Goal: Task Accomplishment & Management: Manage account settings

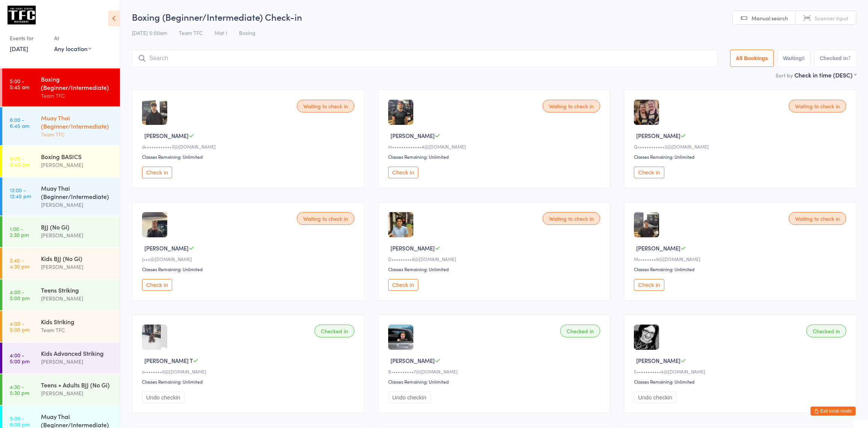
click at [99, 123] on div "Muay Thai (Beginner/Intermediate)" at bounding box center [77, 122] width 73 height 17
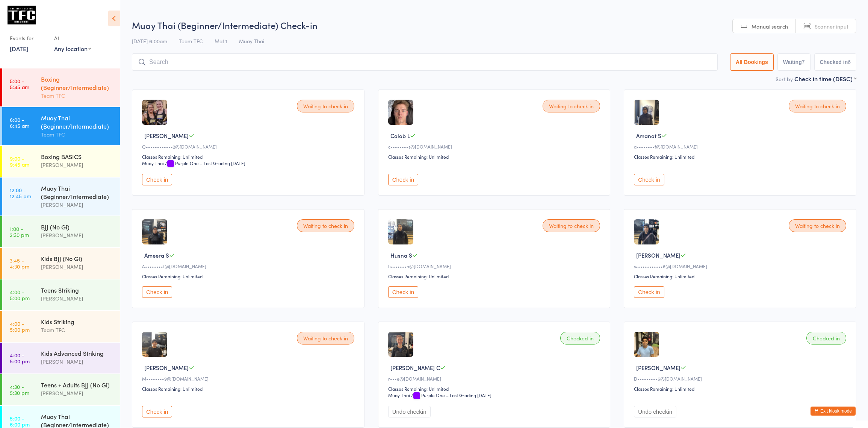
click at [80, 88] on div "Boxing (Beginner/Intermediate)" at bounding box center [77, 83] width 73 height 17
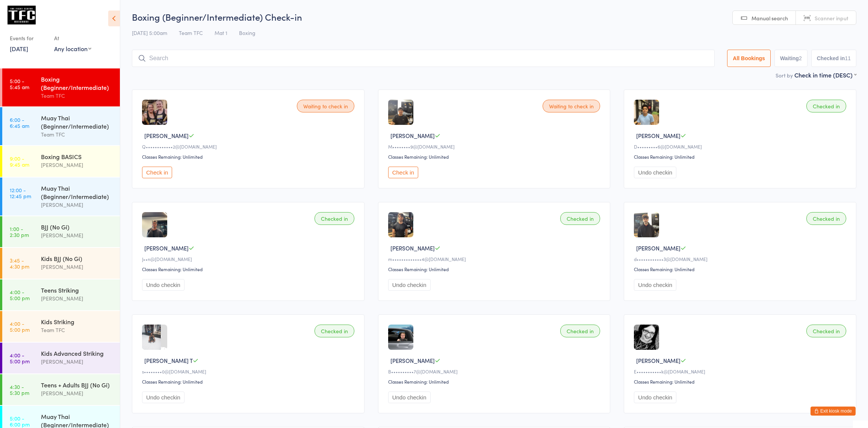
click at [58, 92] on div "Team TFC" at bounding box center [77, 95] width 73 height 9
click at [176, 59] on input "search" at bounding box center [423, 61] width 583 height 17
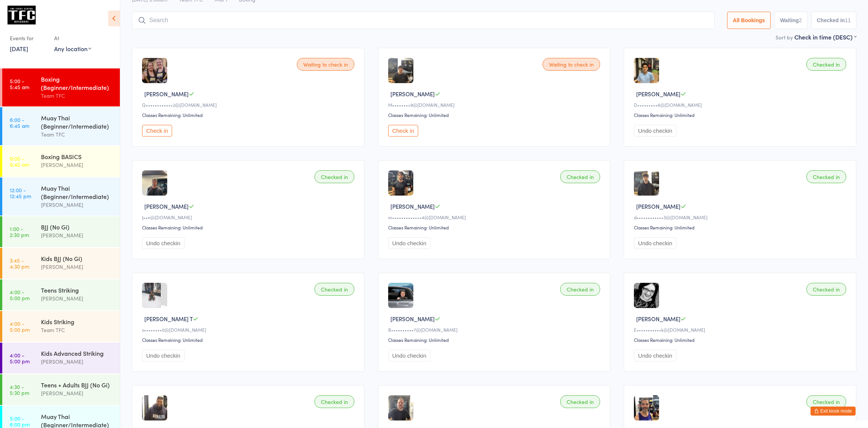
scroll to position [53, 0]
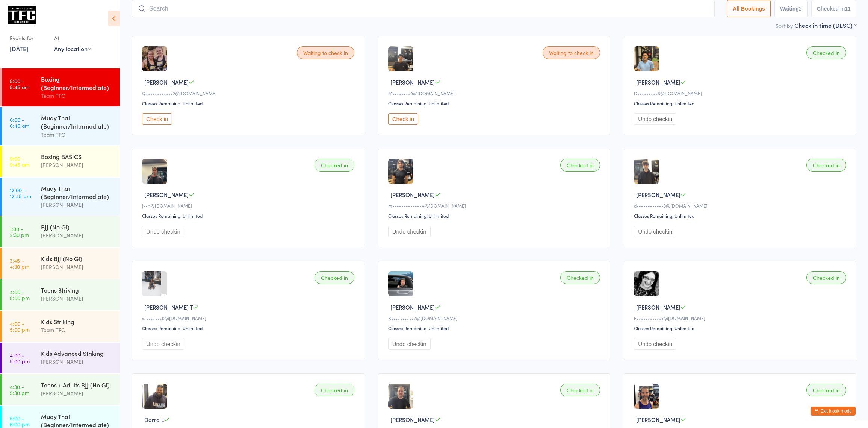
click at [817, 408] on button "Exit kiosk mode" at bounding box center [833, 410] width 45 height 9
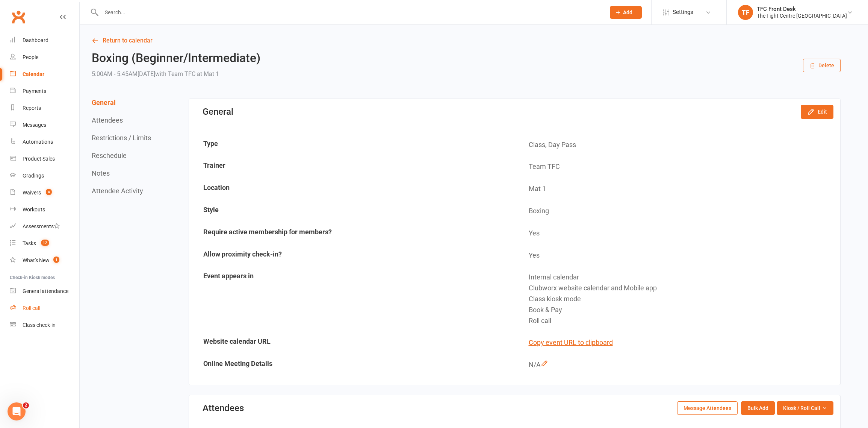
click at [20, 302] on link "Roll call" at bounding box center [45, 308] width 70 height 17
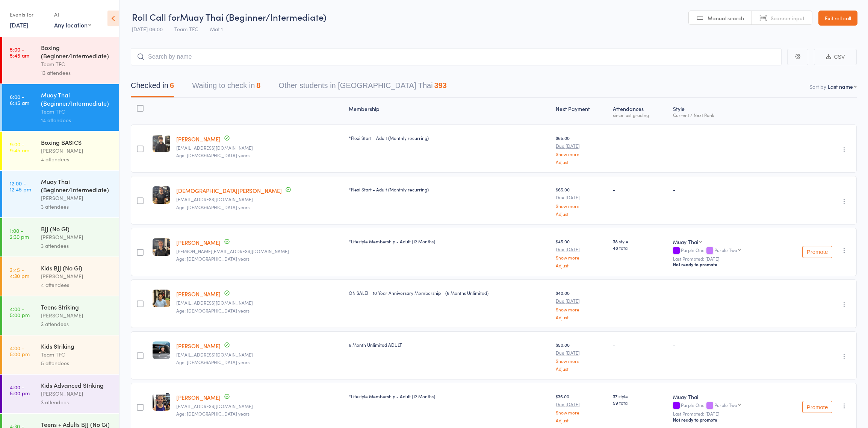
click at [75, 44] on div "Boxing (Beginner/Intermediate)" at bounding box center [77, 51] width 72 height 17
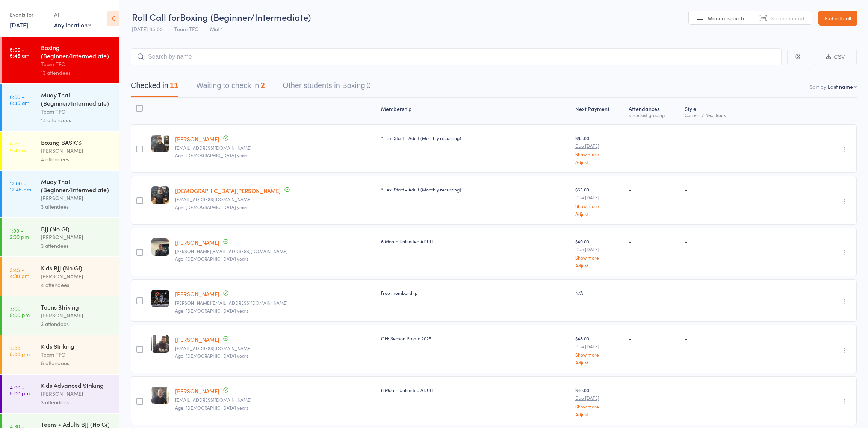
click at [251, 93] on button "Waiting to check in 2" at bounding box center [230, 87] width 68 height 20
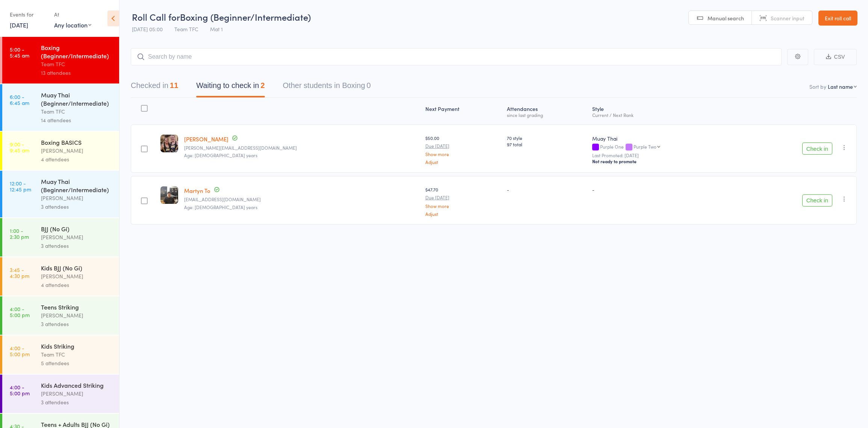
click at [844, 143] on button "button" at bounding box center [844, 147] width 9 height 9
click at [815, 230] on li "Mark absent" at bounding box center [818, 233] width 62 height 10
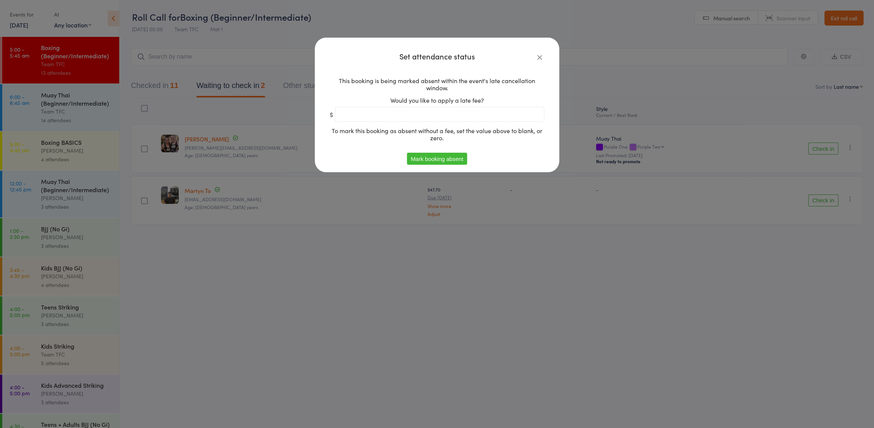
click at [451, 159] on button "Mark booking absent" at bounding box center [437, 159] width 60 height 12
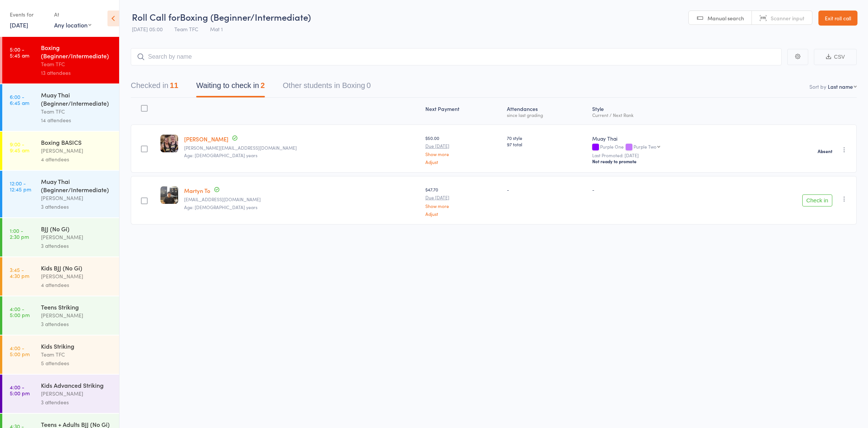
click at [844, 197] on icon "button" at bounding box center [845, 199] width 8 height 8
click at [798, 274] on icon at bounding box center [796, 274] width 7 height 7
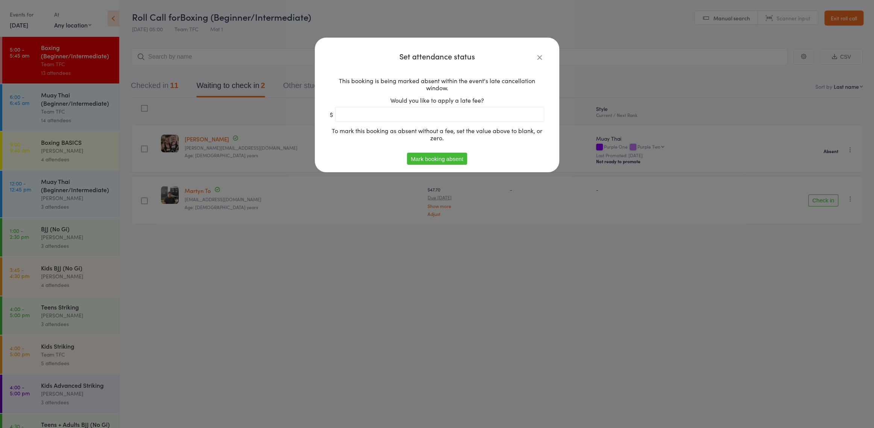
click at [432, 155] on button "Mark booking absent" at bounding box center [437, 159] width 60 height 12
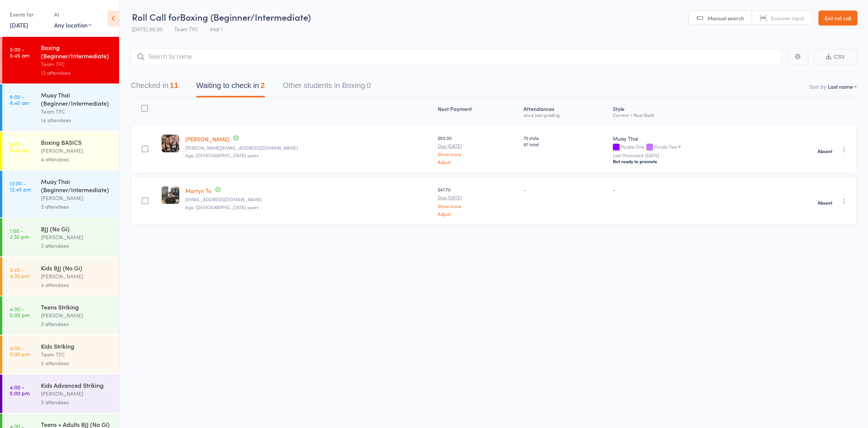
click at [47, 105] on div "Muay Thai (Beginner/Intermediate)" at bounding box center [77, 99] width 72 height 17
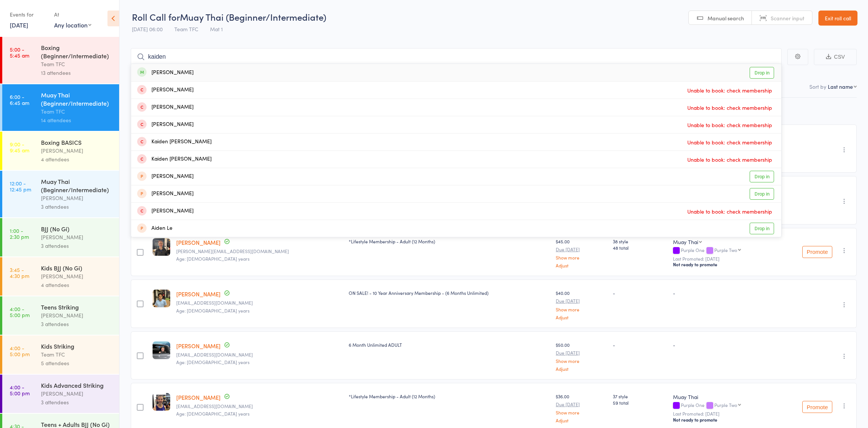
type input "kaiden"
click at [762, 75] on link "Drop in" at bounding box center [762, 73] width 24 height 12
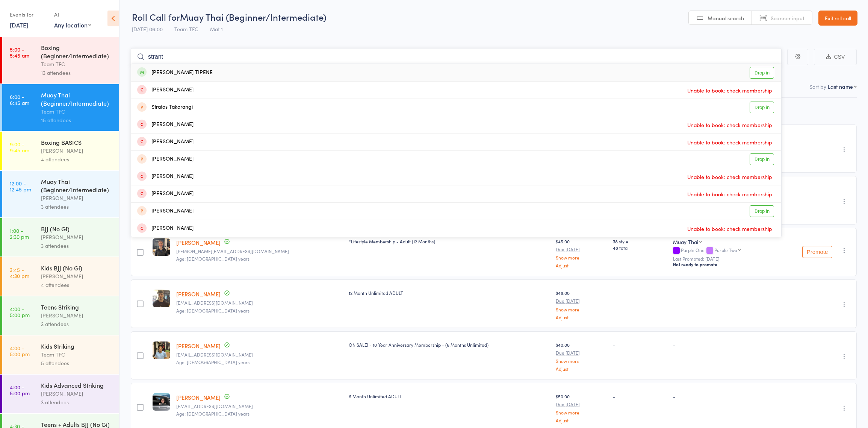
type input "strant"
click at [769, 75] on link "Drop in" at bounding box center [762, 73] width 24 height 12
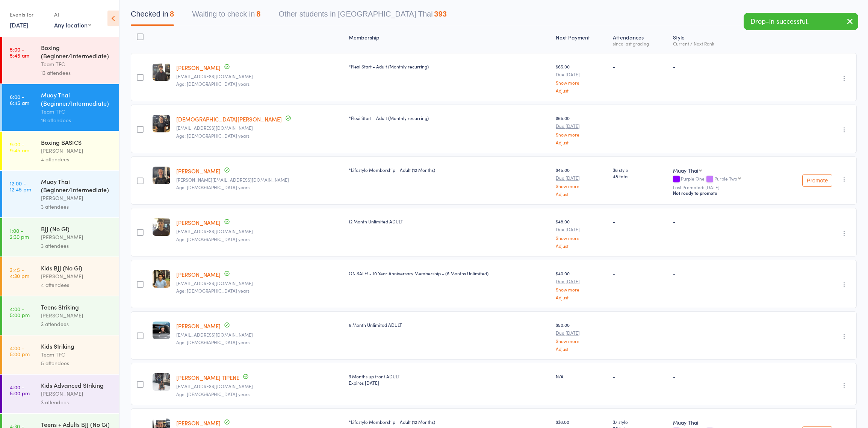
scroll to position [76, 0]
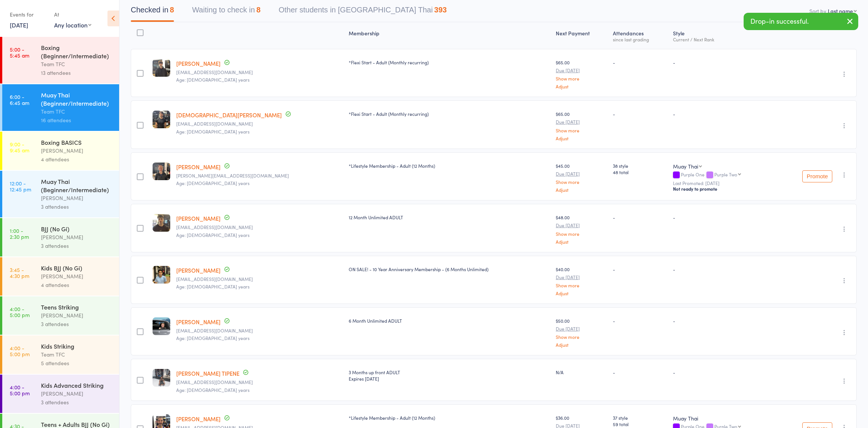
click at [186, 218] on link "Kaiden Howe" at bounding box center [198, 218] width 44 height 8
click at [65, 74] on div "13 attendees" at bounding box center [77, 72] width 72 height 9
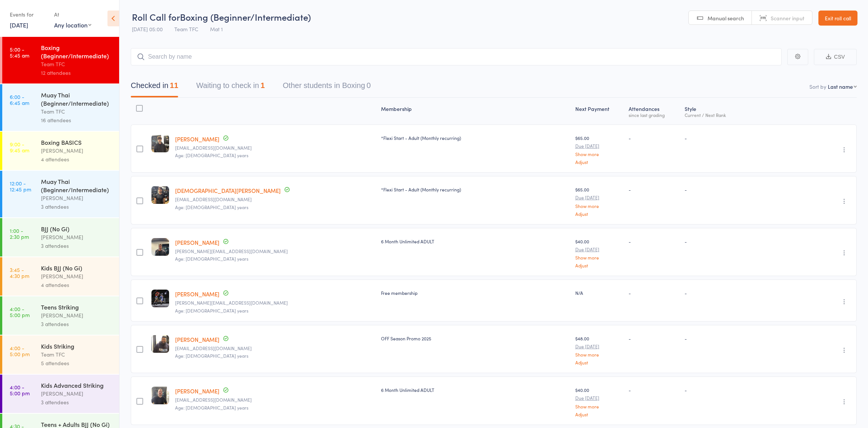
click at [230, 96] on button "Waiting to check in 1" at bounding box center [230, 87] width 68 height 20
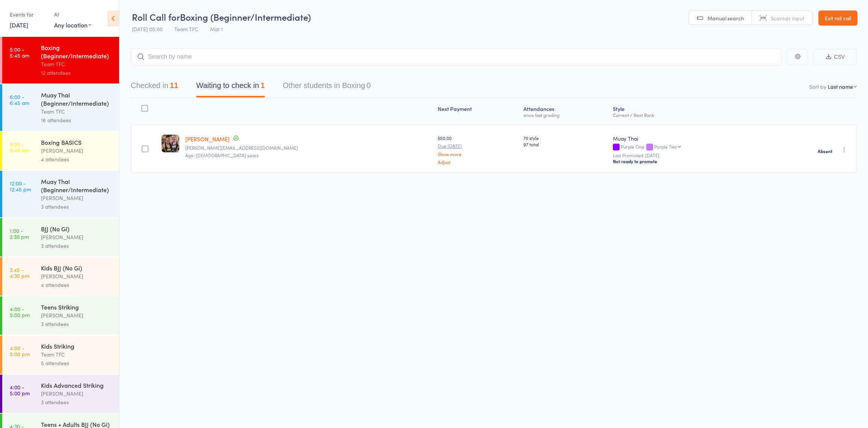
click at [153, 84] on button "Checked in 11" at bounding box center [154, 87] width 47 height 20
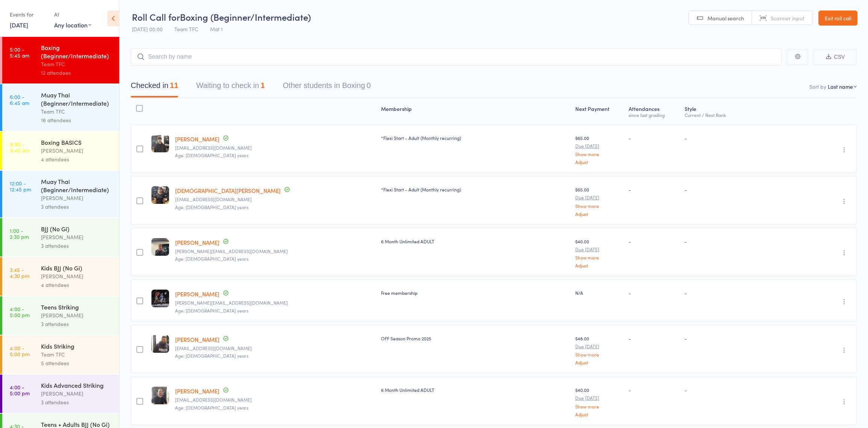
click at [52, 94] on div "Muay Thai (Beginner/Intermediate)" at bounding box center [77, 99] width 72 height 17
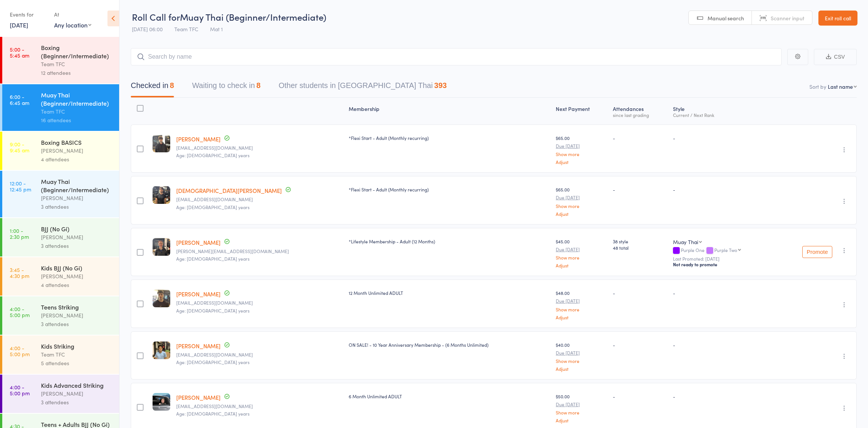
click at [215, 81] on button "Waiting to check in 8" at bounding box center [226, 87] width 68 height 20
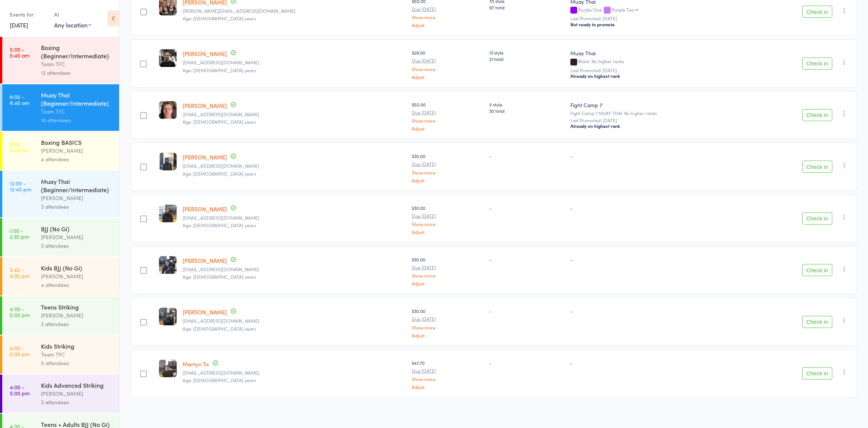
scroll to position [137, 0]
click at [34, 108] on link "6:00 - 6:45 am Muay Thai (Beginner/Intermediate) Team TFC 16 attendees" at bounding box center [60, 107] width 117 height 47
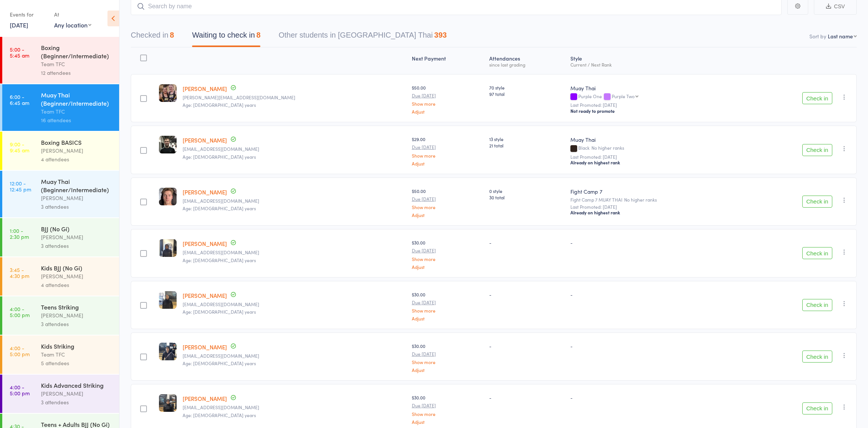
scroll to position [20, 0]
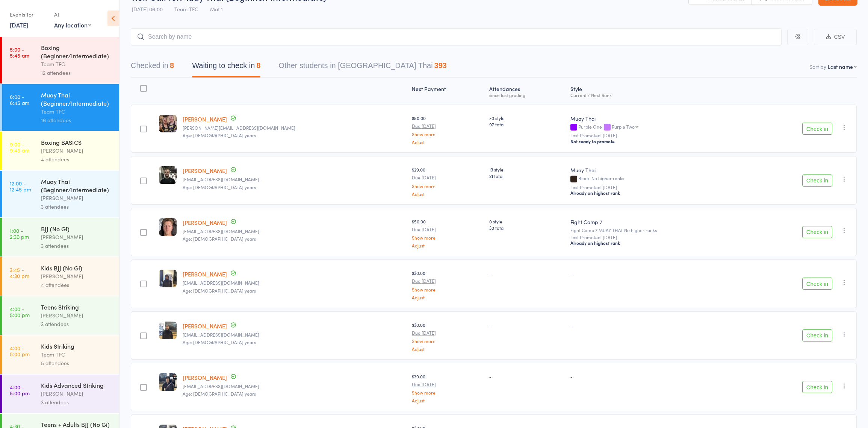
click at [176, 54] on div "Checked in 8 Waiting to check in 8 Other students in Muay Thai 393" at bounding box center [494, 61] width 726 height 32
drag, startPoint x: 171, startPoint y: 62, endPoint x: 174, endPoint y: 76, distance: 14.3
click at [171, 62] on button "Checked in 8" at bounding box center [152, 68] width 43 height 20
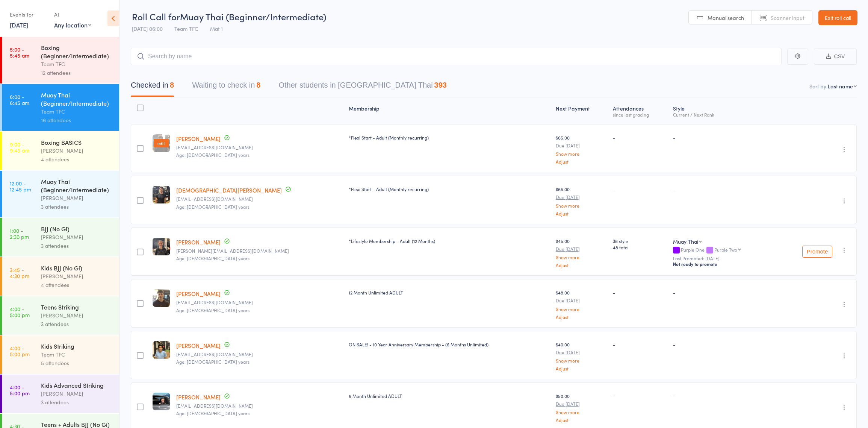
scroll to position [0, 0]
click at [23, 147] on time "9:00 - 9:45 am" at bounding box center [20, 147] width 20 height 12
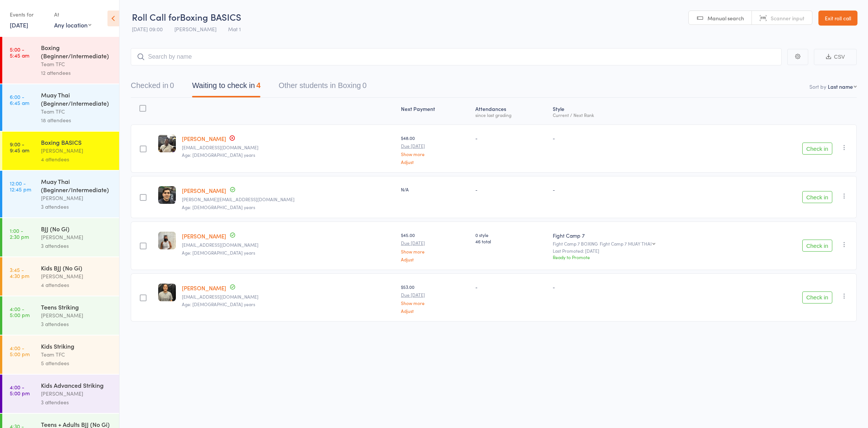
click at [45, 111] on div "Team TFC" at bounding box center [77, 111] width 72 height 9
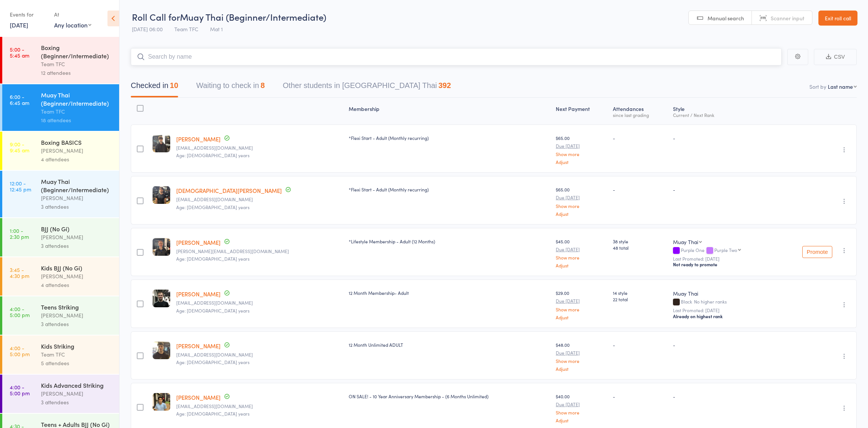
scroll to position [233, 0]
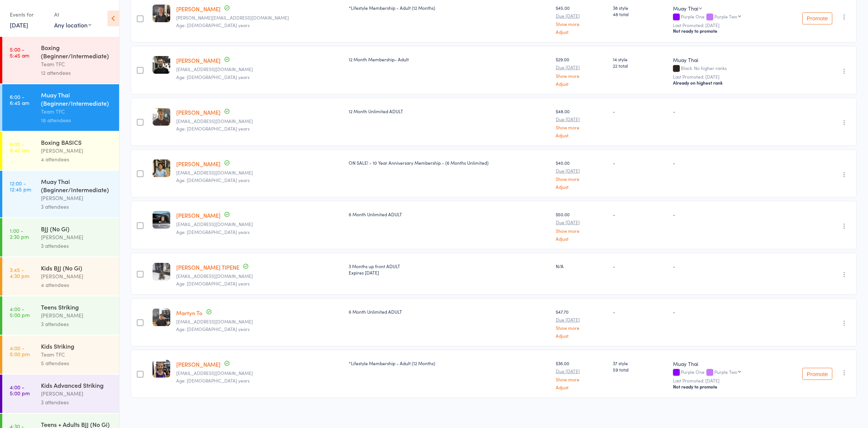
click at [52, 107] on div "Muay Thai (Beginner/Intermediate)" at bounding box center [77, 99] width 72 height 17
click at [66, 158] on div "4 attendees" at bounding box center [77, 159] width 72 height 9
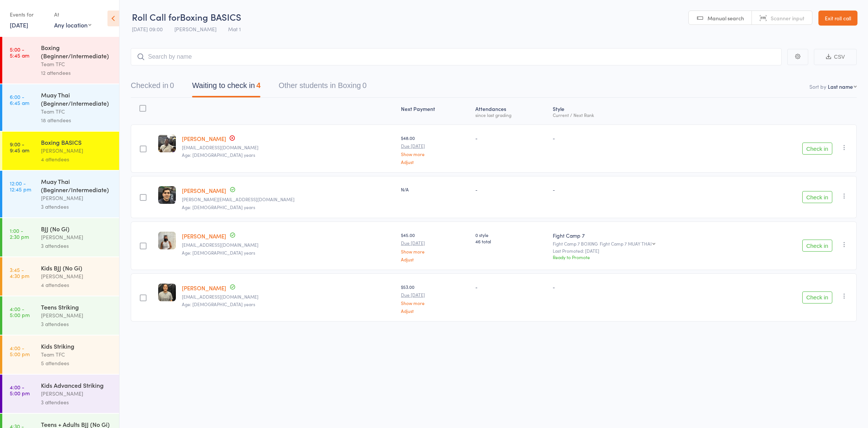
click at [74, 104] on div "Muay Thai (Beginner/Intermediate)" at bounding box center [77, 99] width 72 height 17
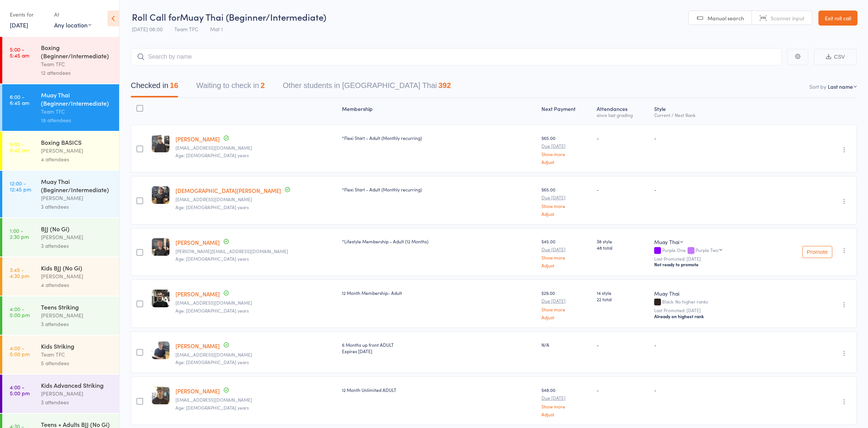
click at [115, 18] on icon at bounding box center [114, 19] width 12 height 16
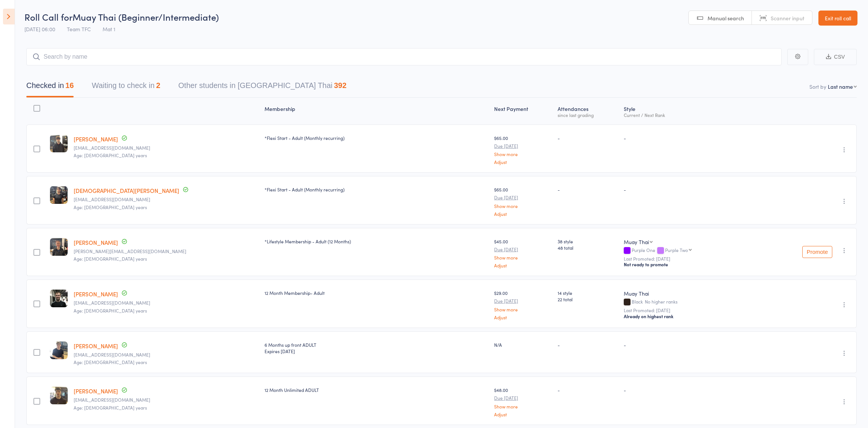
click at [114, 88] on button "Waiting to check in 2" at bounding box center [126, 87] width 68 height 20
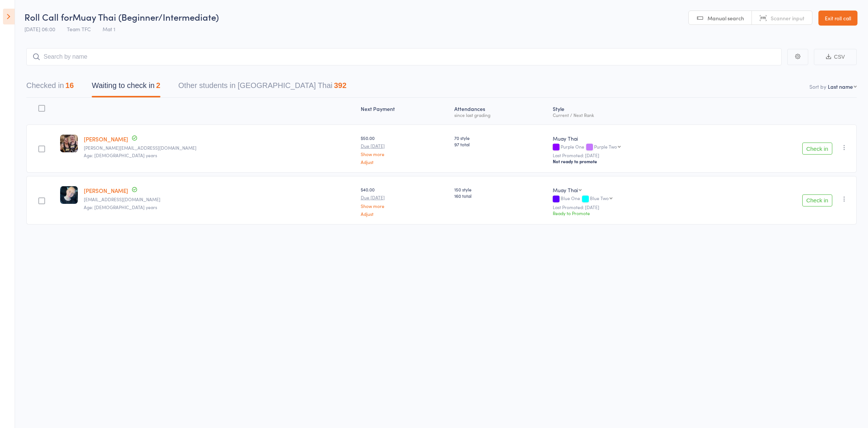
click at [5, 15] on icon at bounding box center [9, 17] width 12 height 16
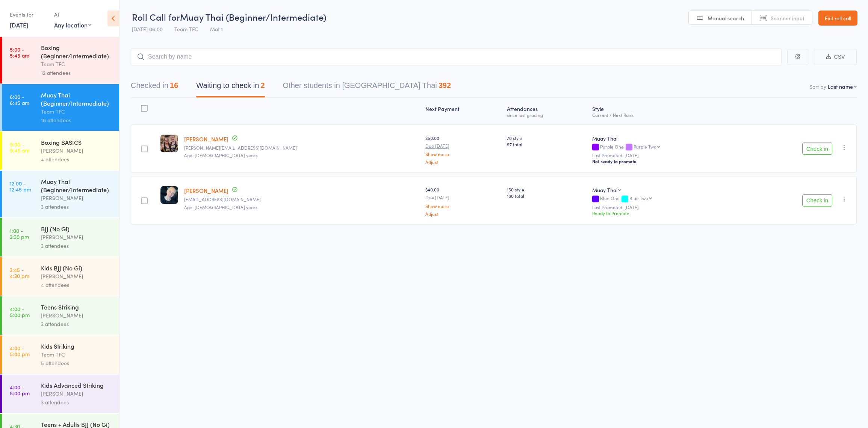
click at [178, 85] on div "16" at bounding box center [174, 85] width 8 height 8
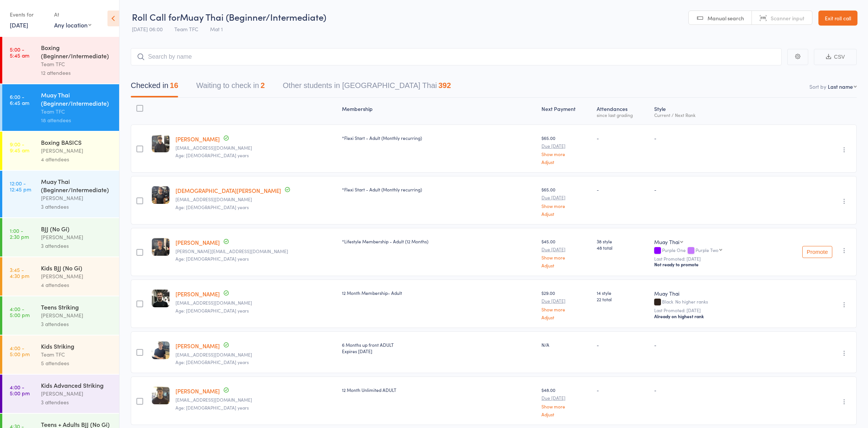
click at [53, 155] on div "Dan Hearn" at bounding box center [77, 150] width 72 height 9
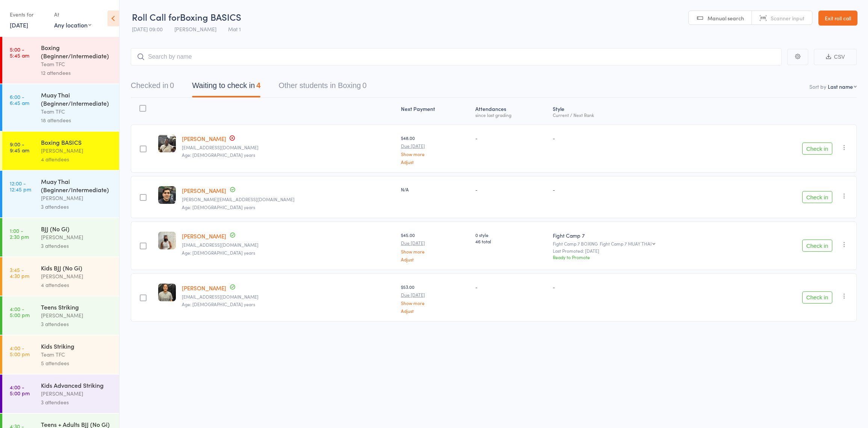
click at [73, 104] on div "Muay Thai (Beginner/Intermediate)" at bounding box center [77, 99] width 72 height 17
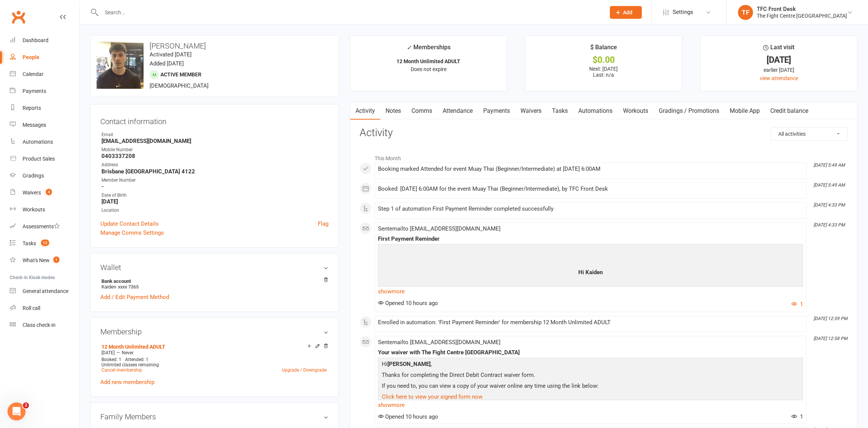
click at [394, 109] on link "Notes" at bounding box center [393, 110] width 26 height 17
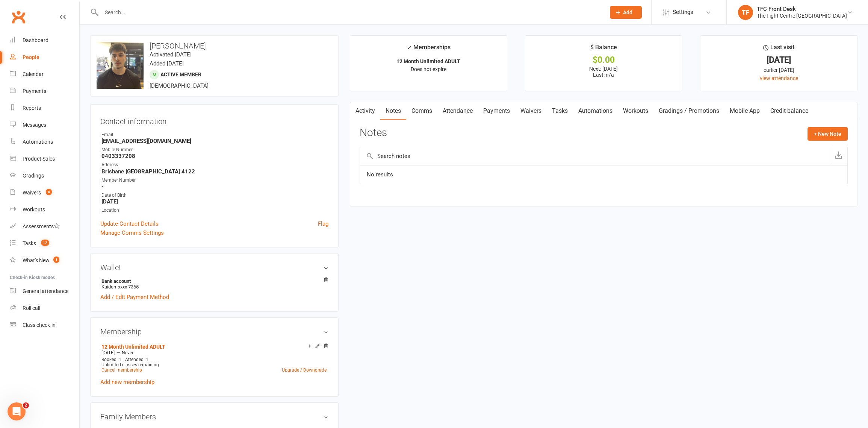
click at [365, 110] on link "Activity" at bounding box center [365, 110] width 30 height 17
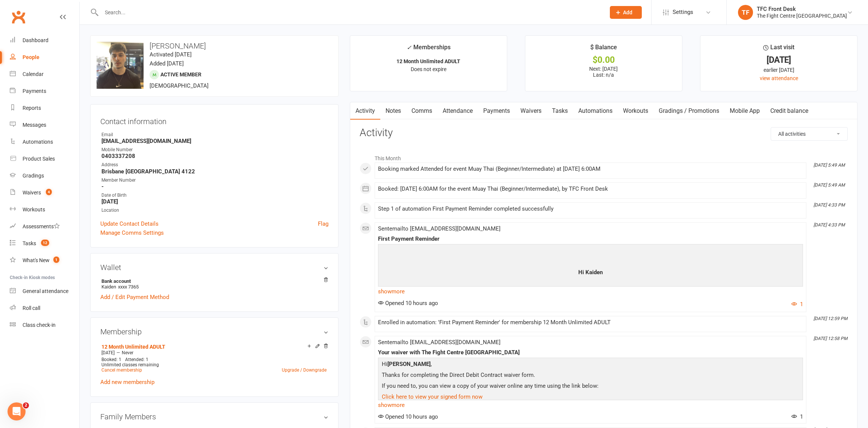
click at [754, 111] on link "Mobile App" at bounding box center [745, 110] width 41 height 17
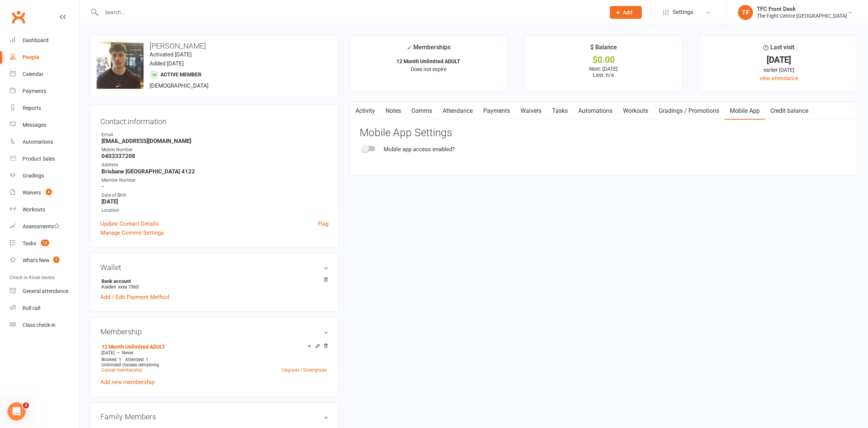
click at [372, 147] on div at bounding box center [369, 148] width 13 height 5
click at [363, 147] on input "checkbox" at bounding box center [363, 147] width 0 height 0
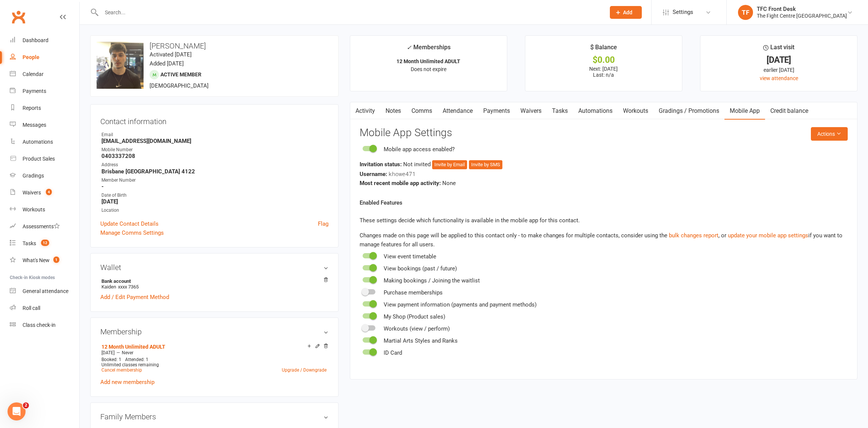
click at [370, 147] on span at bounding box center [374, 149] width 8 height 8
click at [363, 147] on input "checkbox" at bounding box center [363, 147] width 0 height 0
click at [370, 149] on div at bounding box center [369, 148] width 13 height 5
click at [363, 147] on input "checkbox" at bounding box center [363, 147] width 0 height 0
click at [485, 163] on button "Invite by SMS" at bounding box center [485, 164] width 33 height 9
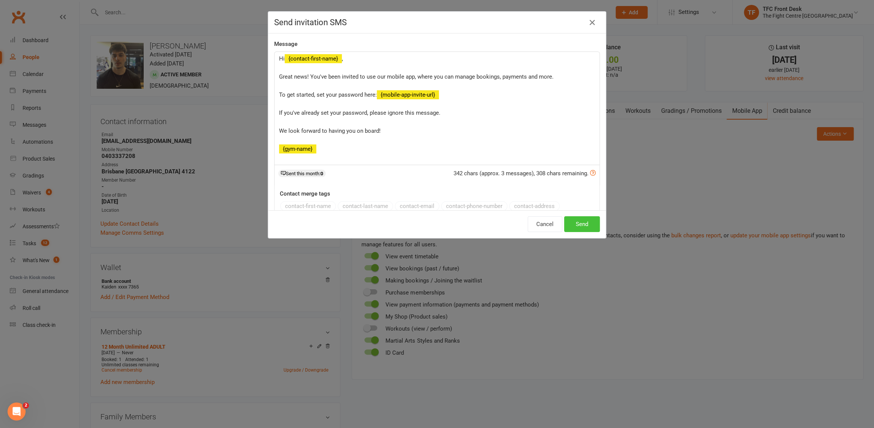
click at [572, 223] on button "Send" at bounding box center [582, 224] width 36 height 16
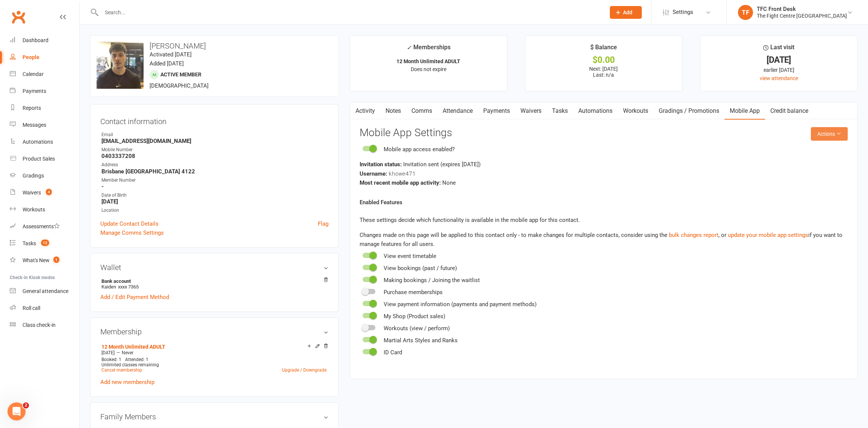
click at [813, 130] on button "Actions" at bounding box center [829, 134] width 37 height 14
click at [786, 138] on h3 "Mobile App Settings" at bounding box center [604, 133] width 488 height 12
